Goal: Task Accomplishment & Management: Complete application form

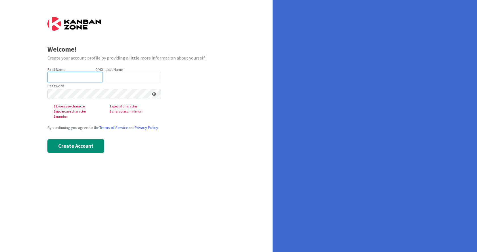
click at [78, 77] on input "text" at bounding box center [74, 77] width 55 height 10
type input "[PERSON_NAME]"
click at [120, 80] on input "text" at bounding box center [133, 77] width 55 height 10
type input "[PERSON_NAME]"
click at [222, 107] on form "Welcome! Create your account profile by providing a little more information abo…" at bounding box center [136, 85] width 178 height 136
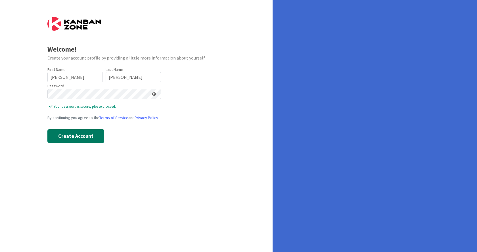
click at [91, 137] on button "Create Account" at bounding box center [75, 136] width 57 height 14
